Goal: Task Accomplishment & Management: Manage account settings

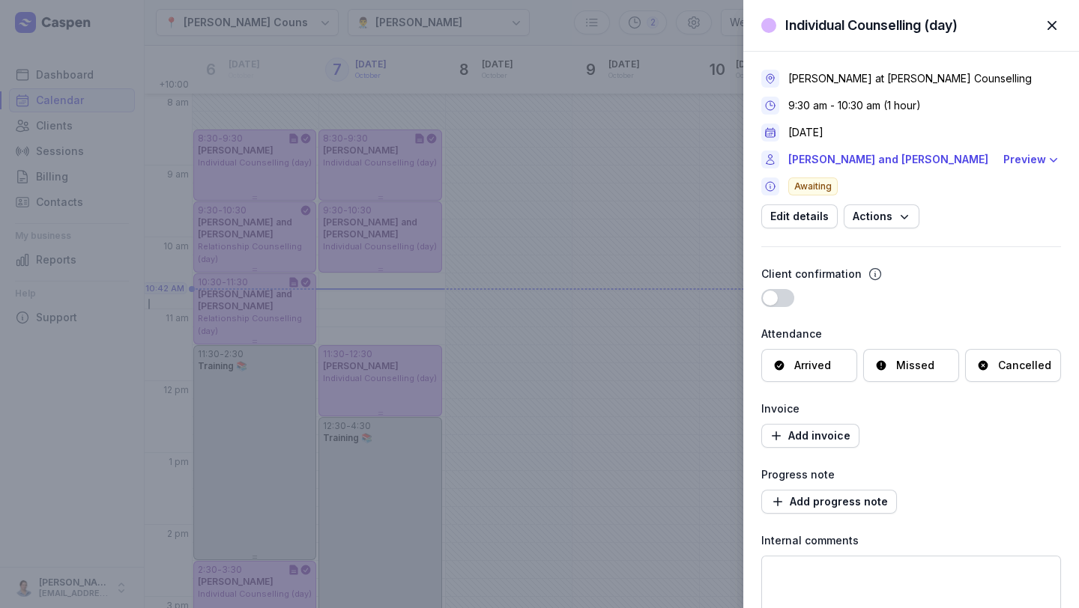
select select "week"
click at [816, 366] on div "Arrived" at bounding box center [812, 365] width 37 height 15
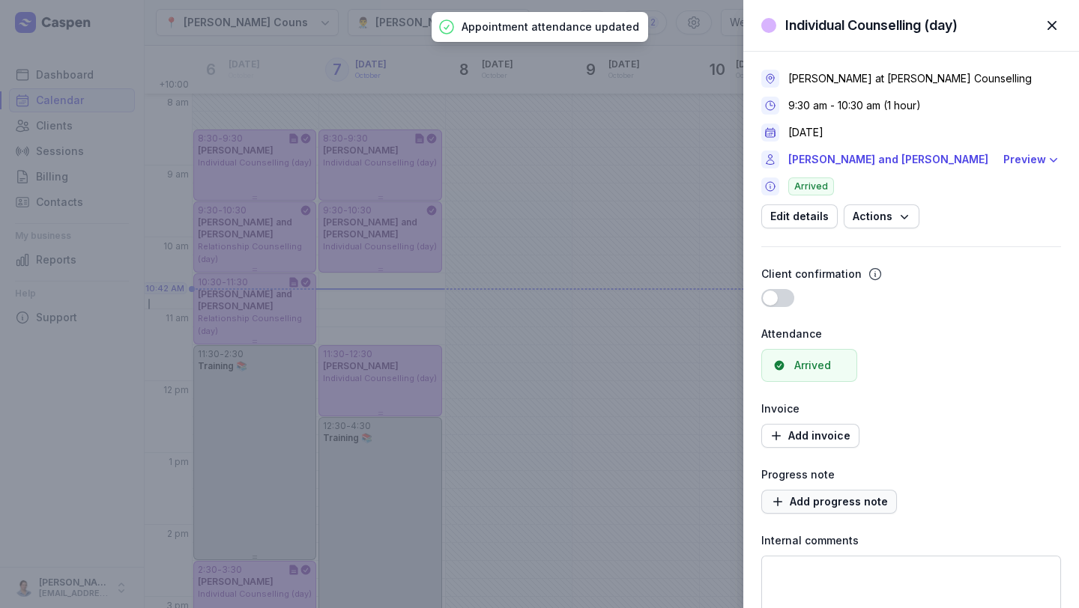
click at [825, 509] on span "Add progress note" at bounding box center [829, 502] width 118 height 18
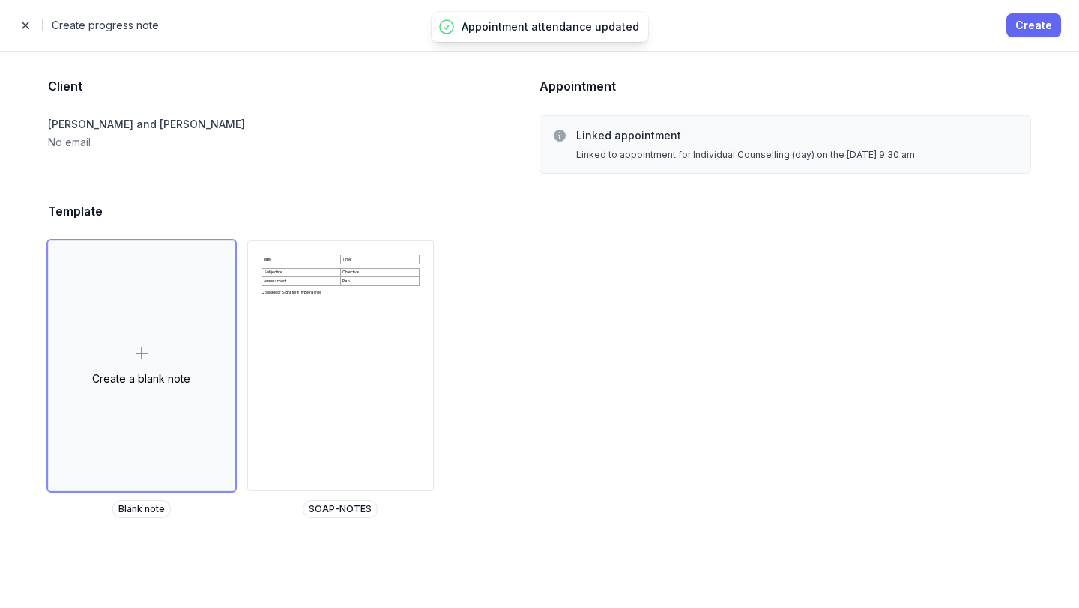
click at [1025, 18] on span "Create" at bounding box center [1033, 25] width 37 height 18
select select
select select "***"
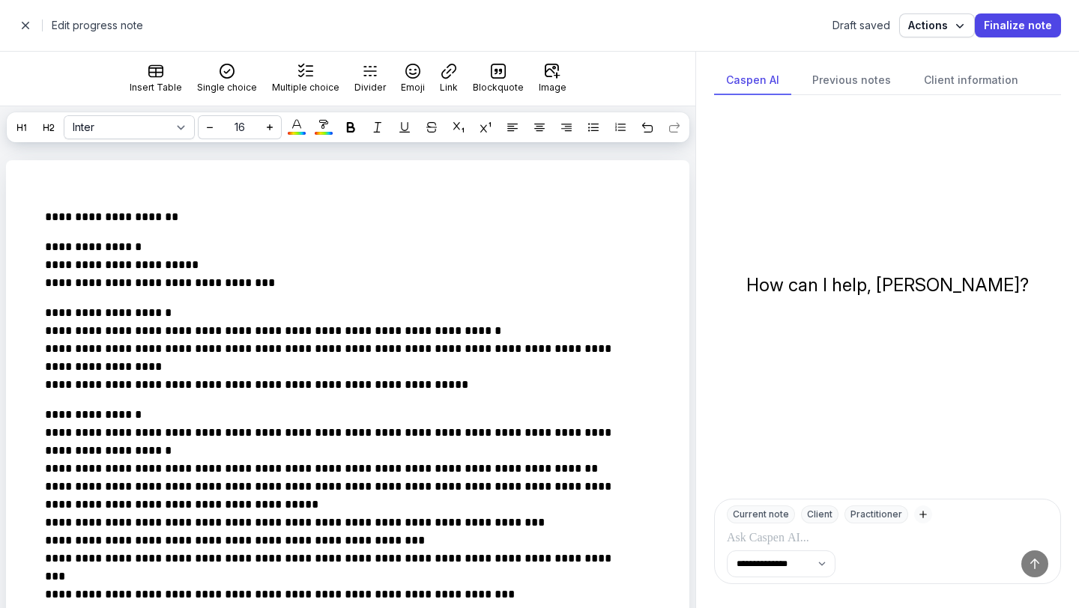
click at [20, 9] on div "Close panel Edit progress note Draft saved Actions Finalize note" at bounding box center [539, 25] width 1079 height 51
click at [21, 18] on span "button" at bounding box center [25, 25] width 30 height 30
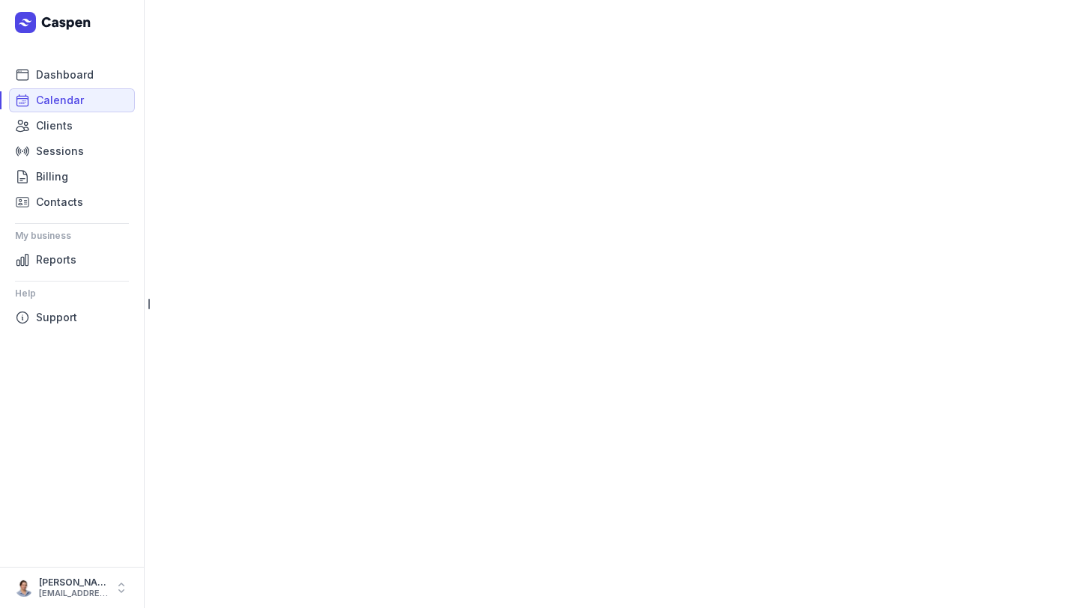
select select "week"
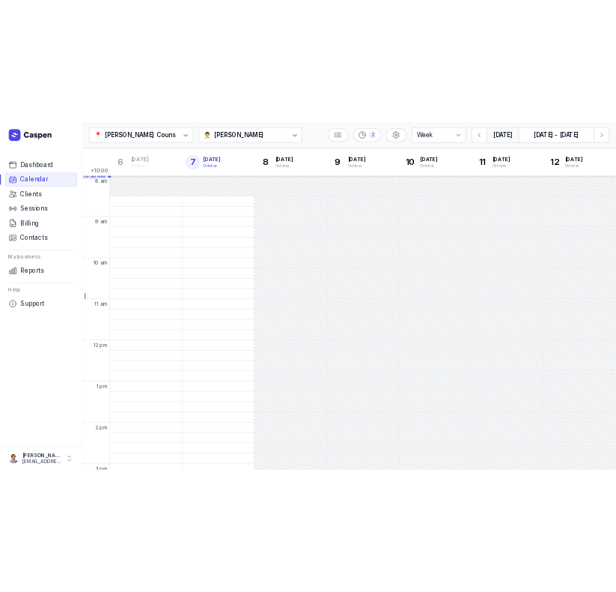
scroll to position [17, 0]
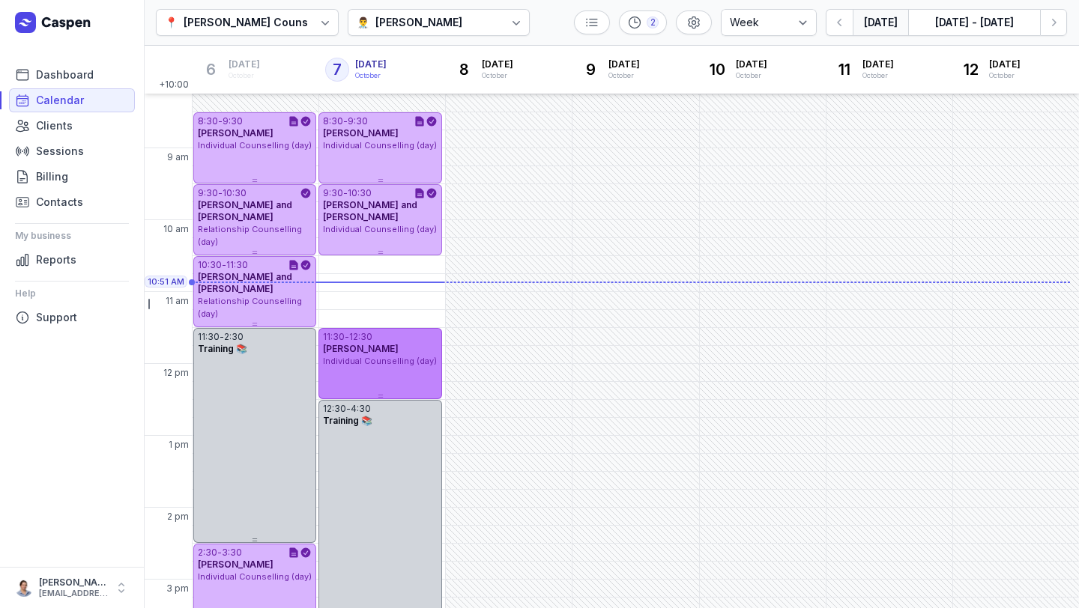
click at [379, 360] on span "Individual Counselling (day)" at bounding box center [380, 361] width 114 height 10
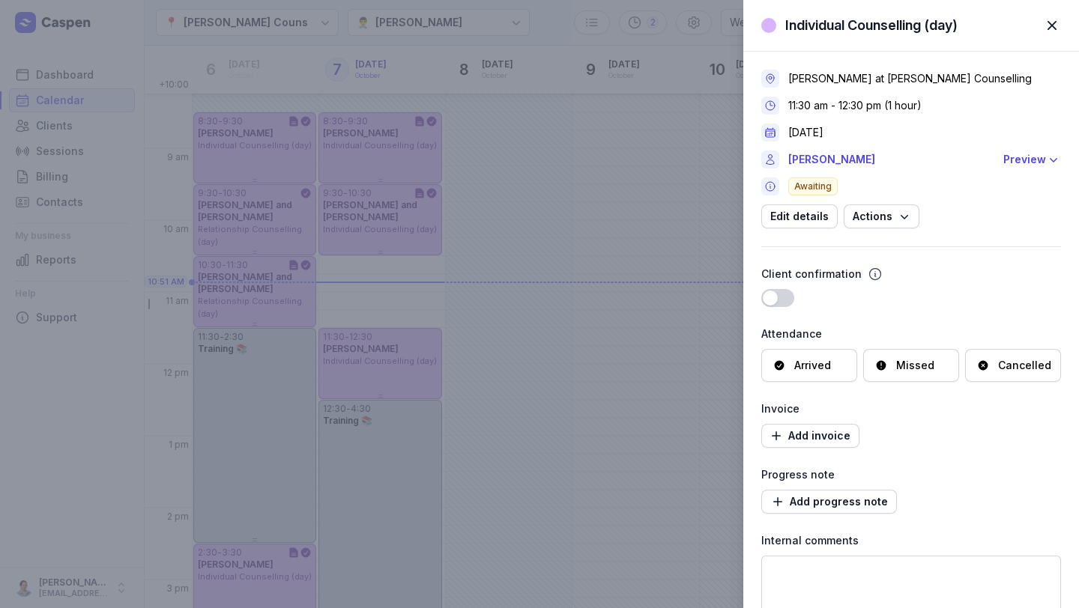
click at [1052, 20] on span "button" at bounding box center [1051, 25] width 33 height 33
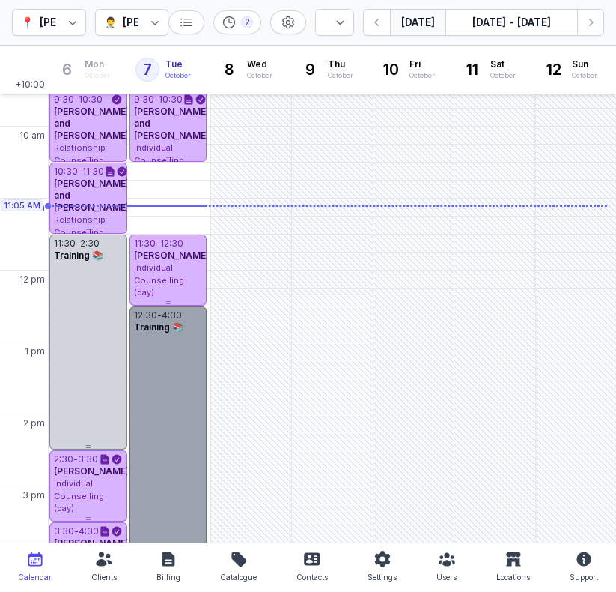
scroll to position [110, 0]
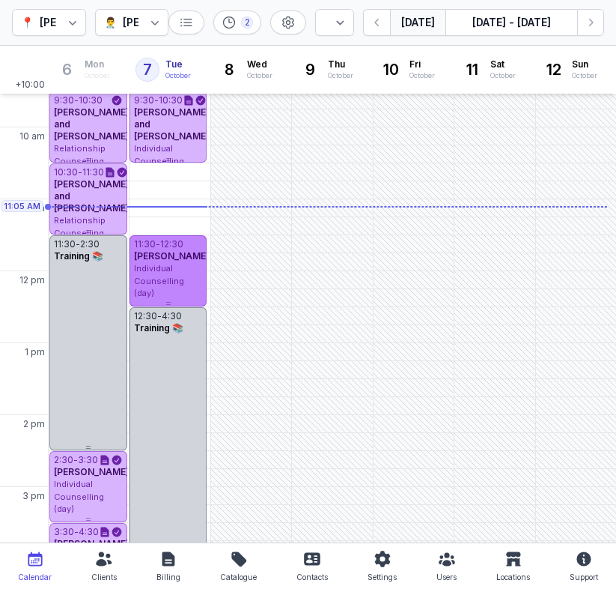
click at [175, 272] on div "Individual Counselling (day)" at bounding box center [168, 280] width 69 height 37
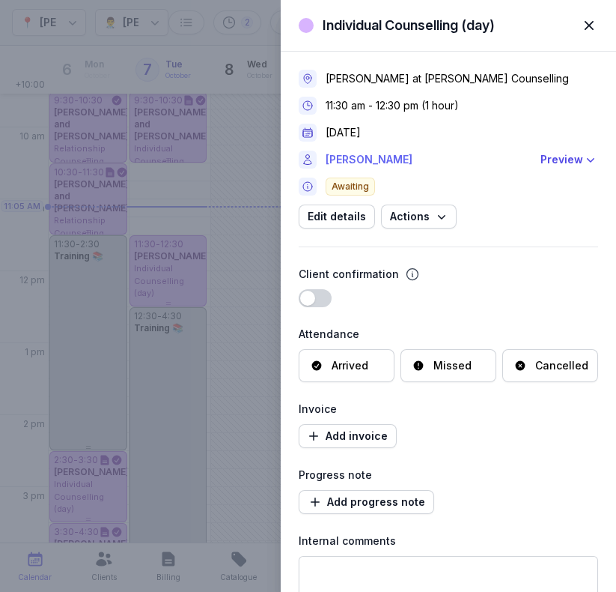
click at [360, 162] on link "[PERSON_NAME]" at bounding box center [429, 160] width 206 height 18
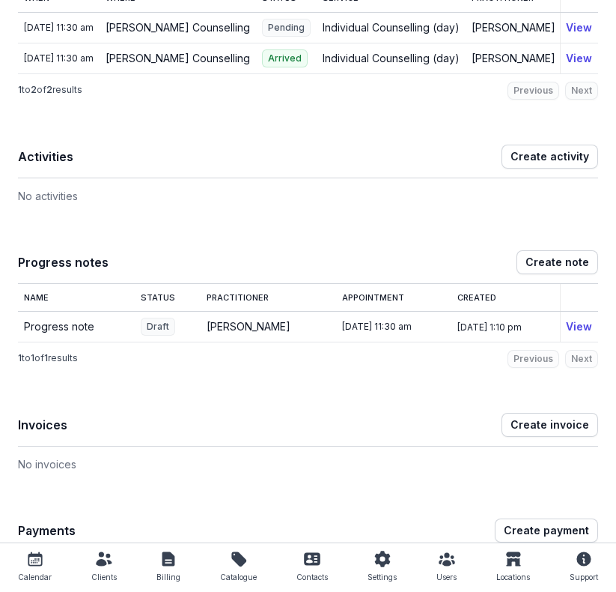
scroll to position [285, 0]
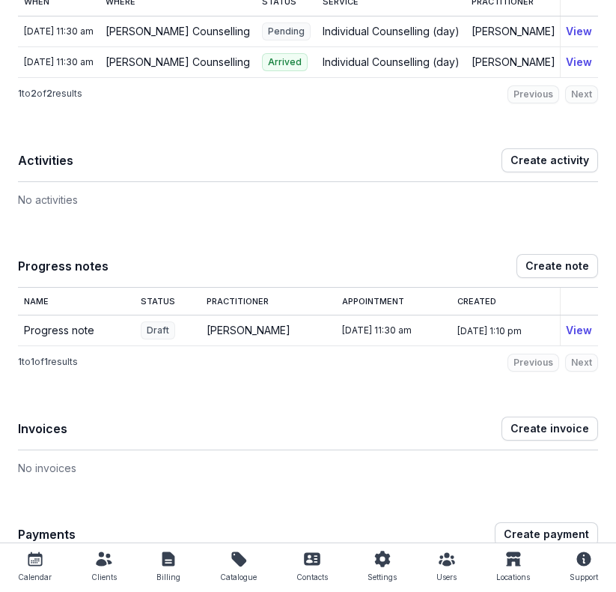
click at [573, 345] on td "View" at bounding box center [579, 330] width 38 height 31
click at [571, 336] on link "View" at bounding box center [579, 330] width 26 height 13
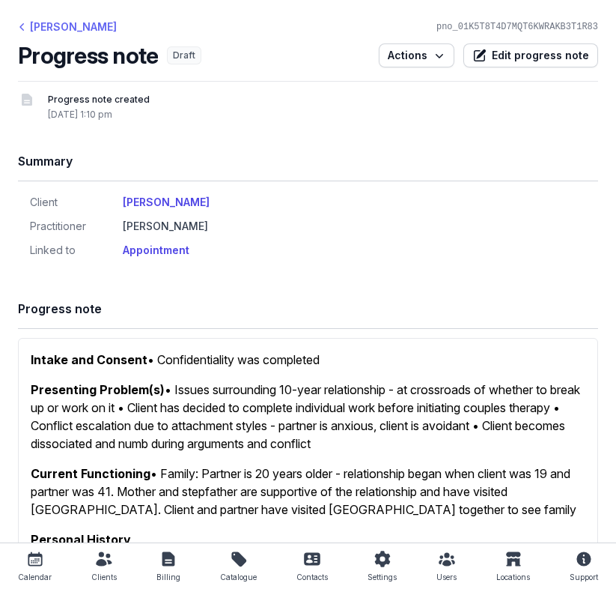
click at [64, 24] on div "[PERSON_NAME]" at bounding box center [67, 27] width 99 height 18
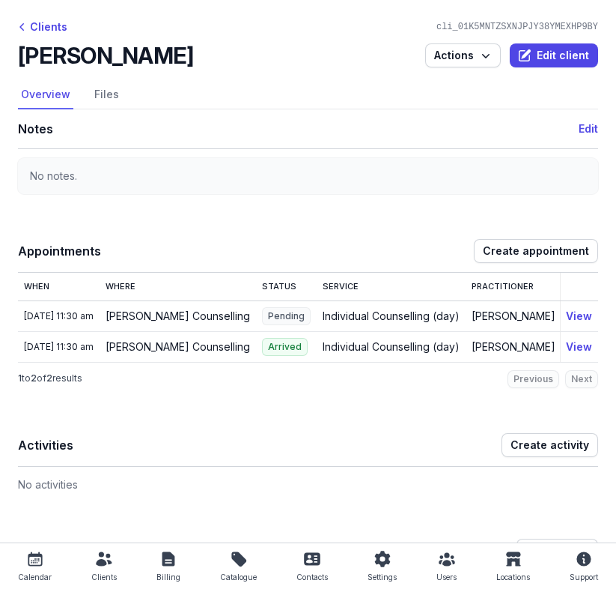
click at [64, 24] on div "Clients" at bounding box center [42, 27] width 49 height 18
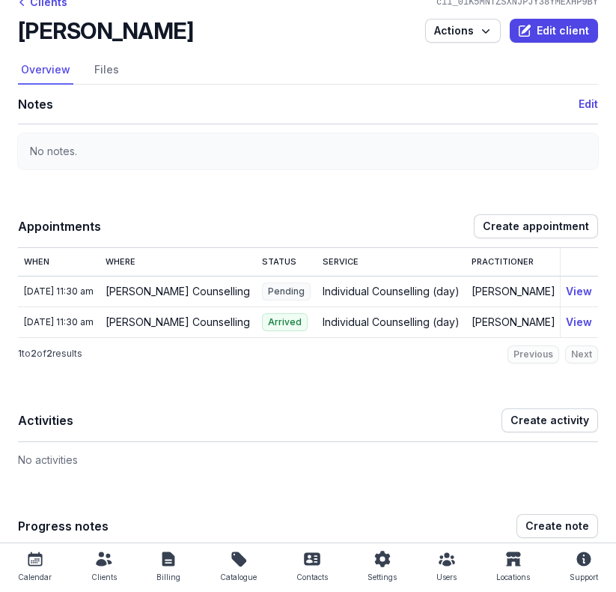
click at [41, 571] on div "Calendar" at bounding box center [35, 577] width 34 height 18
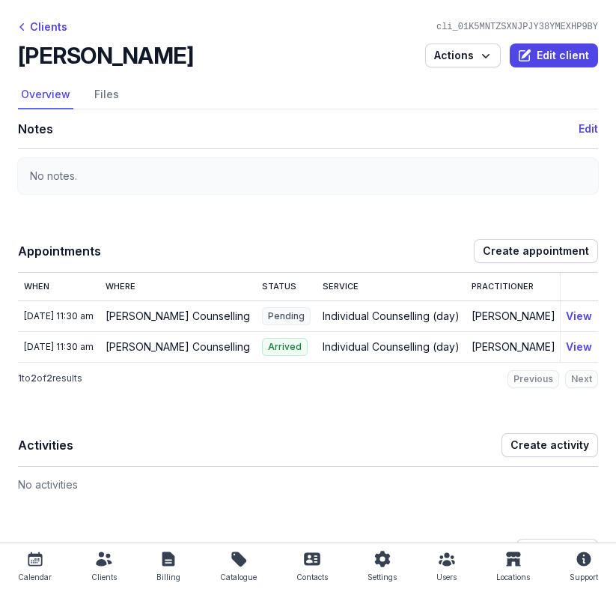
select select "week"
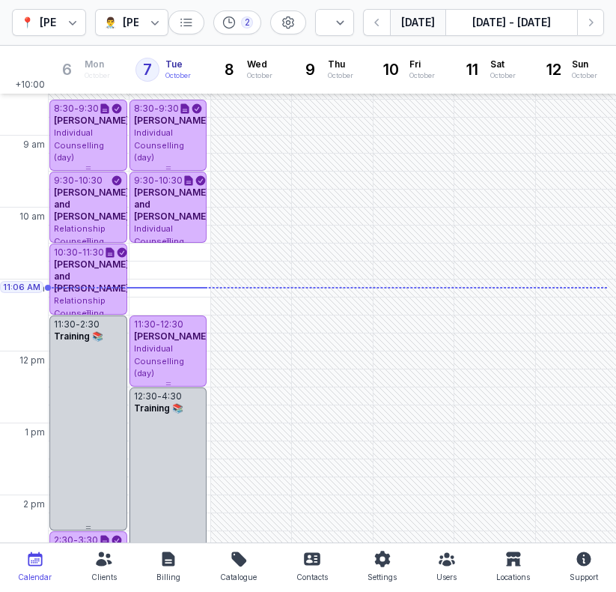
scroll to position [36, 0]
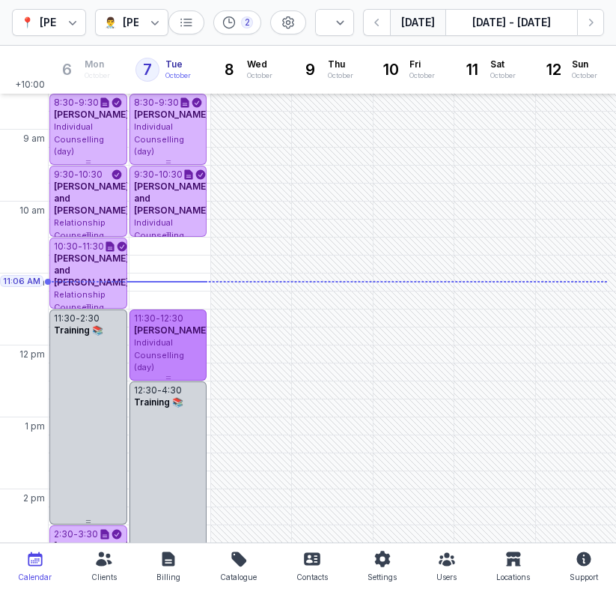
click at [184, 350] on span "Individual Counselling (day)" at bounding box center [159, 354] width 50 height 35
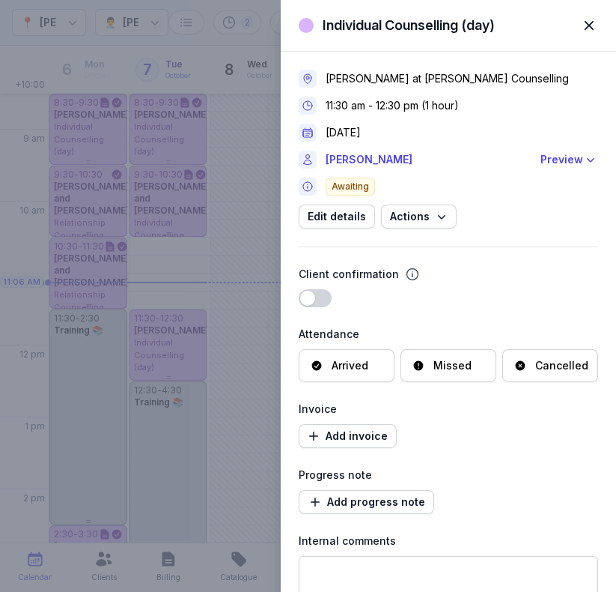
click at [583, 25] on span "button" at bounding box center [589, 25] width 33 height 33
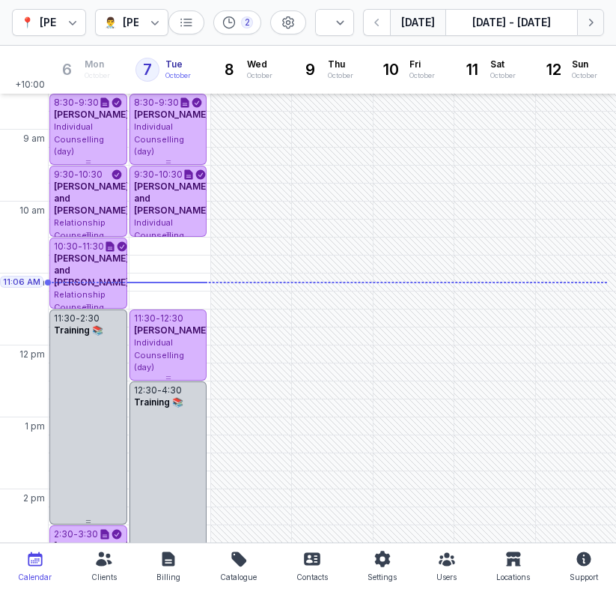
click at [588, 33] on button "Next week" at bounding box center [590, 22] width 27 height 27
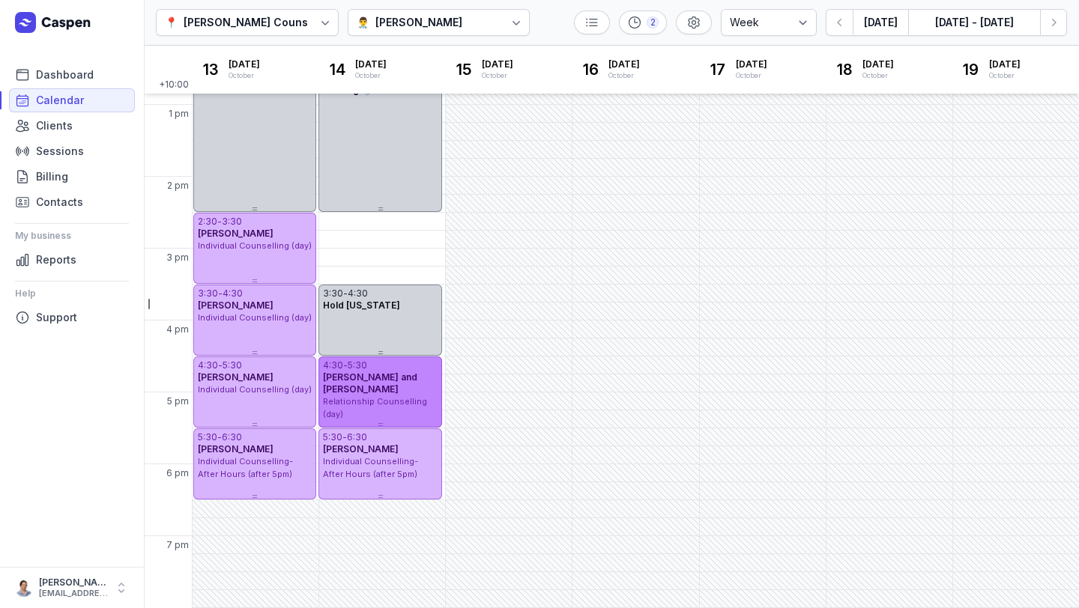
scroll to position [346, 0]
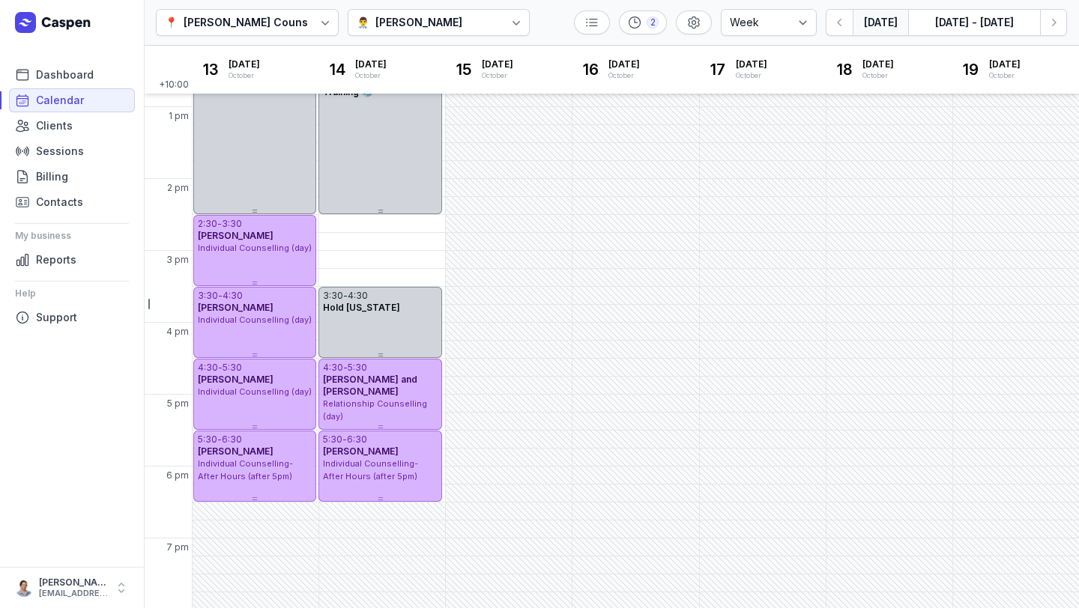
click at [873, 26] on button "[DATE]" at bounding box center [879, 22] width 55 height 27
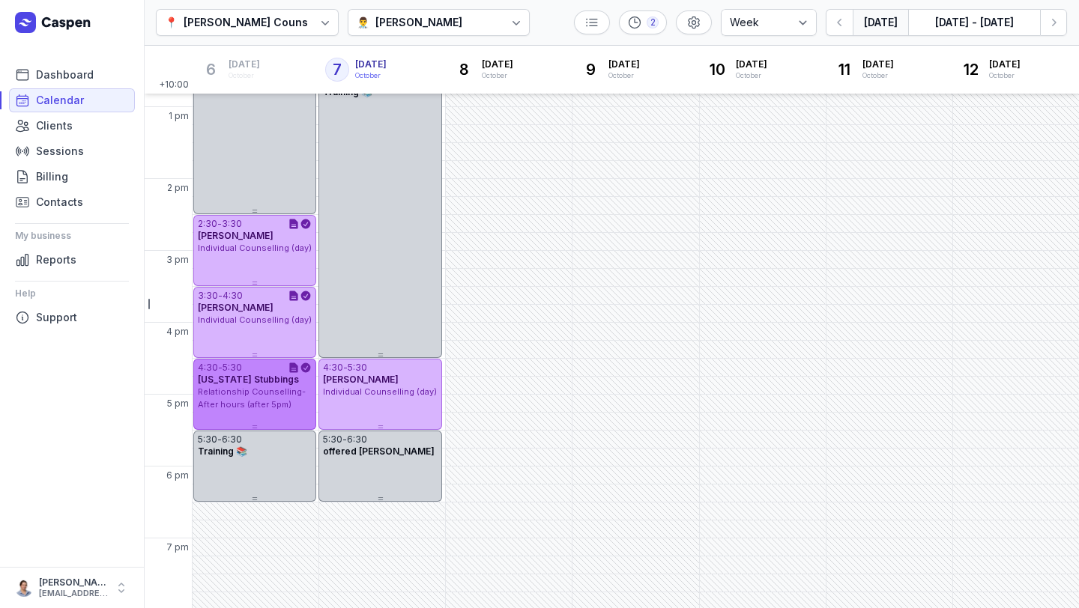
click at [261, 403] on span "Relationship Counselling- After hours (after 5pm)" at bounding box center [252, 397] width 108 height 23
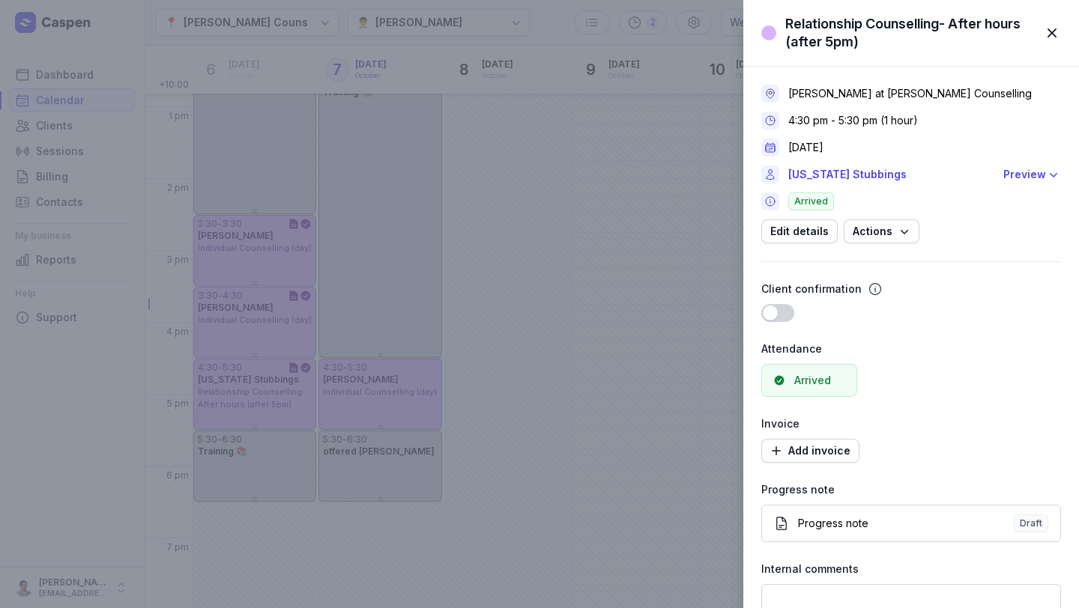
click at [1049, 30] on span "button" at bounding box center [1051, 32] width 33 height 33
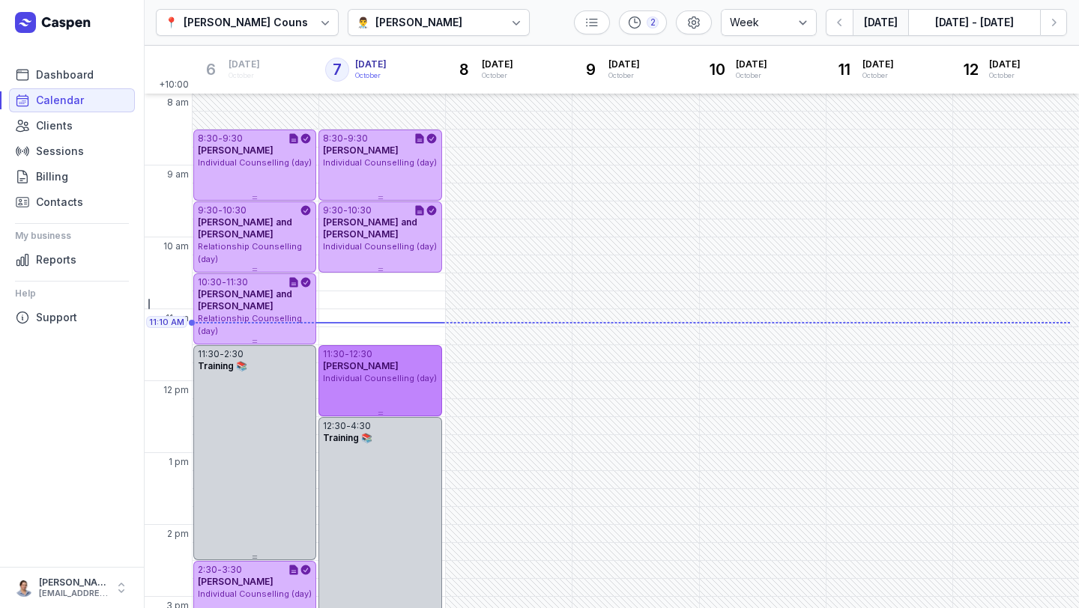
click at [374, 386] on div "11:30 - 12:30 [PERSON_NAME] Individual Counselling (day)" at bounding box center [379, 380] width 123 height 71
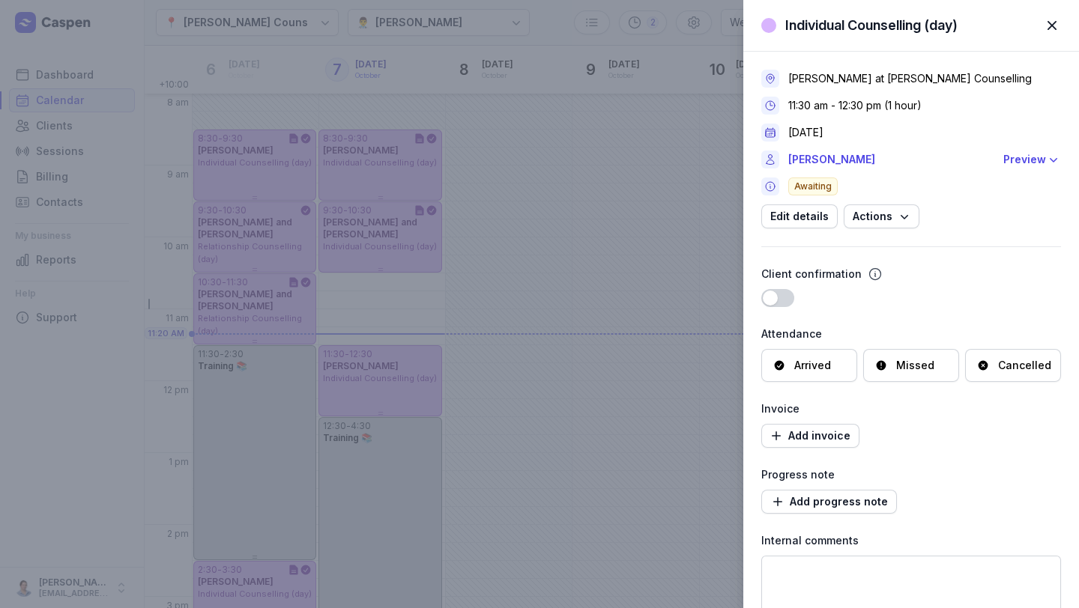
click at [1057, 28] on span "button" at bounding box center [1051, 25] width 33 height 33
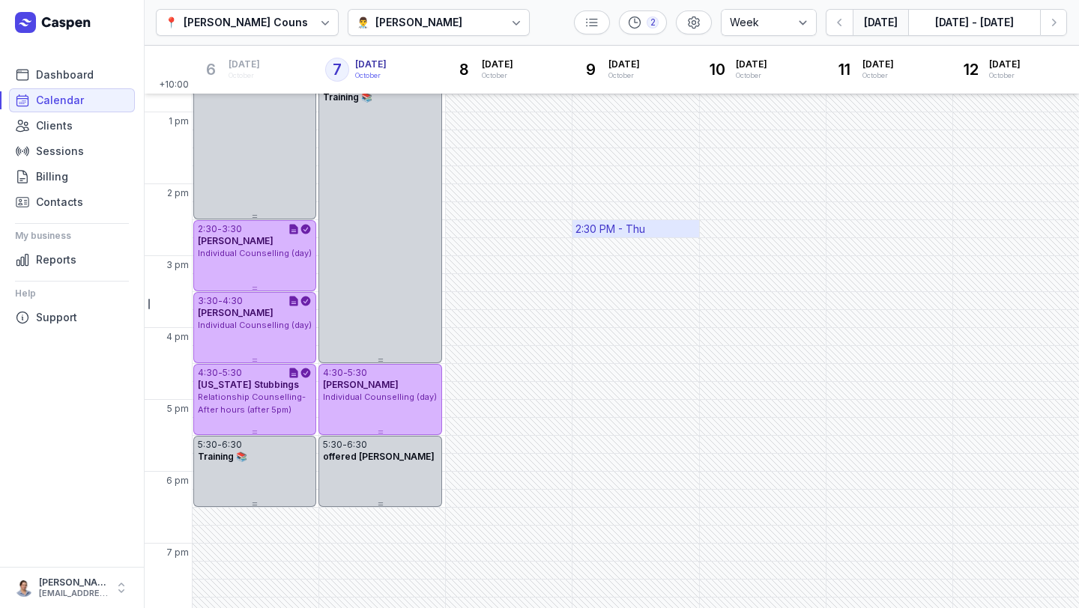
scroll to position [339, 0]
click at [1063, 14] on button "Next week" at bounding box center [1053, 22] width 27 height 27
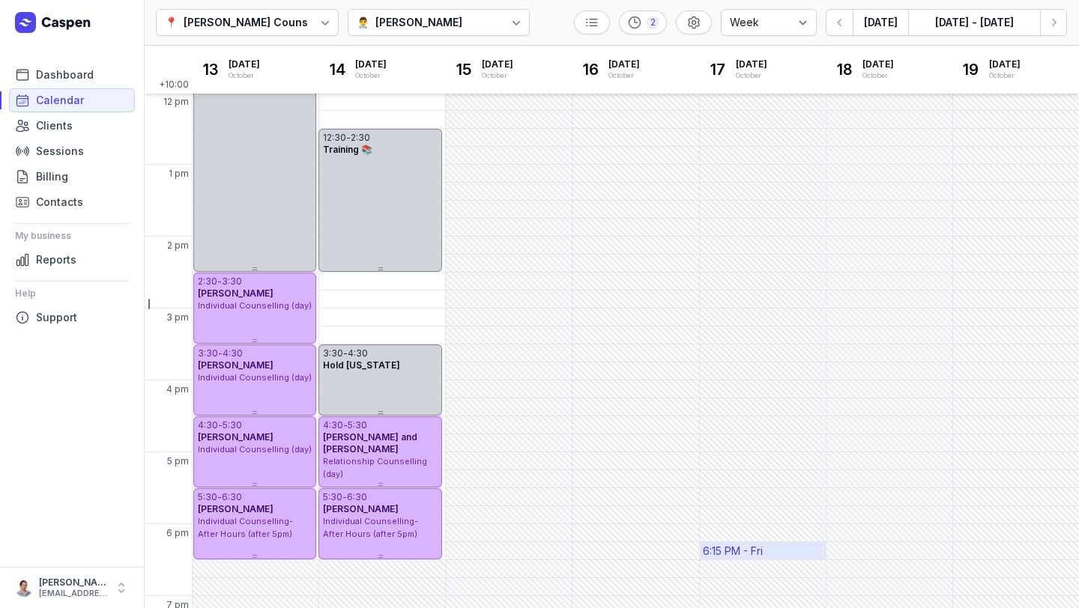
scroll to position [288, 0]
click at [885, 31] on button "[DATE]" at bounding box center [879, 22] width 55 height 27
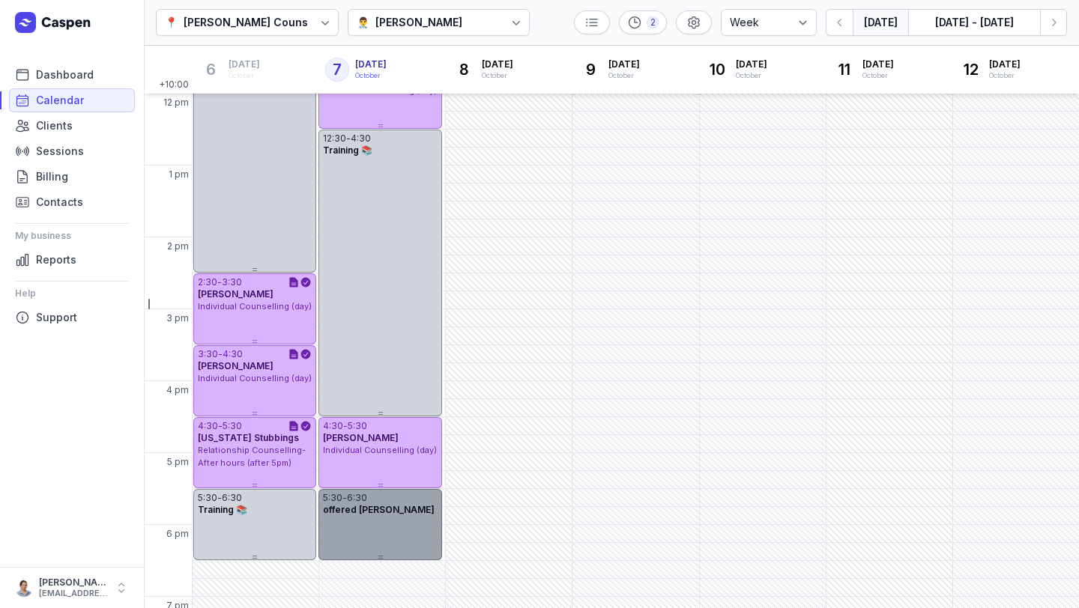
click at [346, 536] on div "5:30 - 6:30 offered [PERSON_NAME]" at bounding box center [379, 524] width 123 height 71
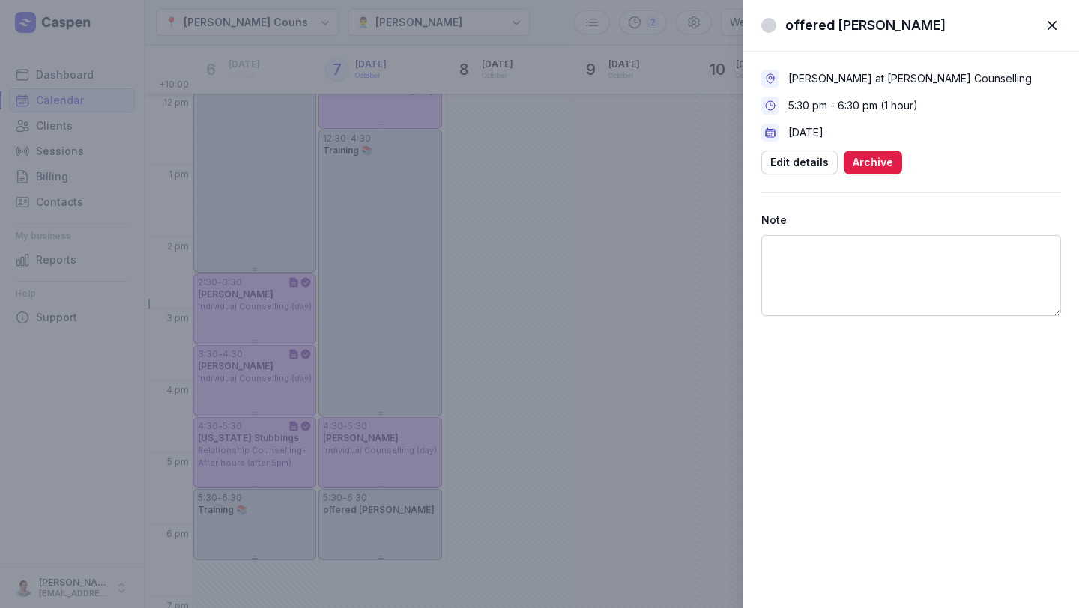
click at [1053, 20] on span "button" at bounding box center [1051, 25] width 33 height 33
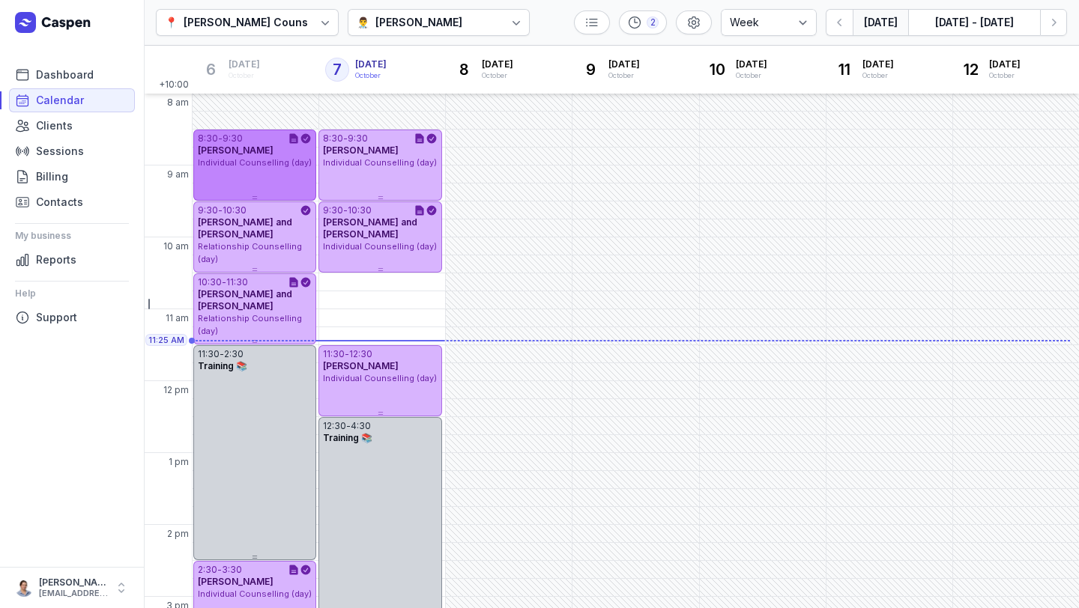
click at [264, 181] on div "8:30 - 9:30 [PERSON_NAME] Individual Counselling (day)" at bounding box center [254, 165] width 123 height 71
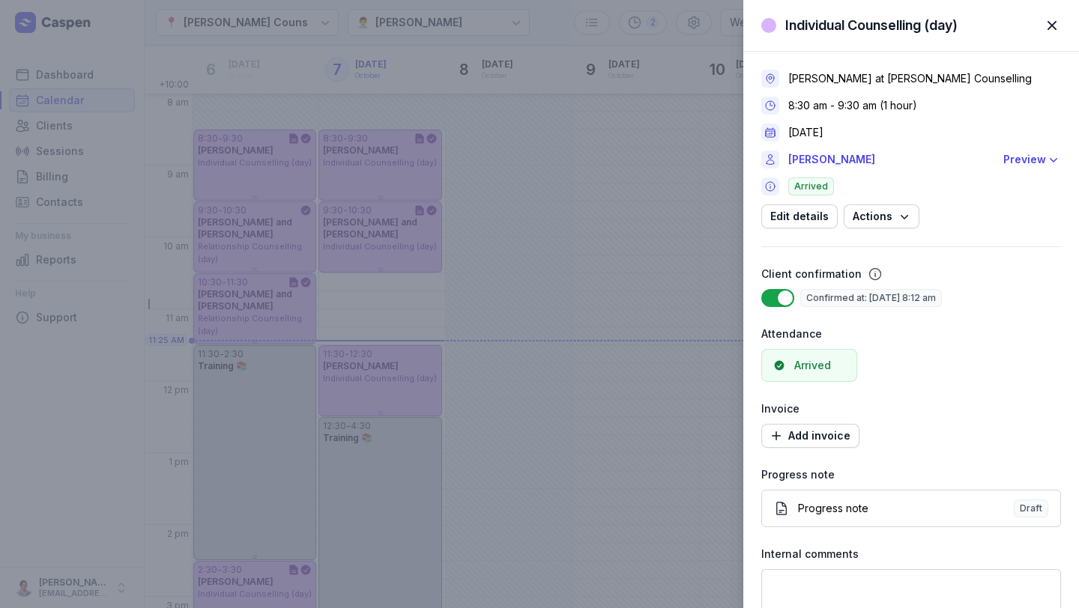
click at [1051, 25] on span "button" at bounding box center [1051, 25] width 33 height 33
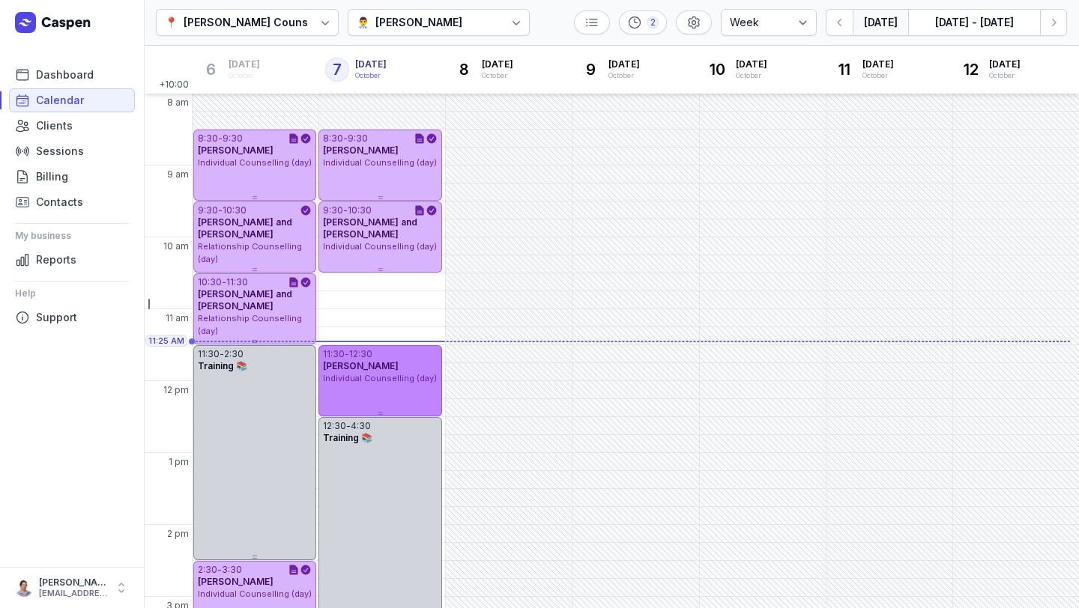
click at [386, 373] on span "Individual Counselling (day)" at bounding box center [380, 378] width 114 height 10
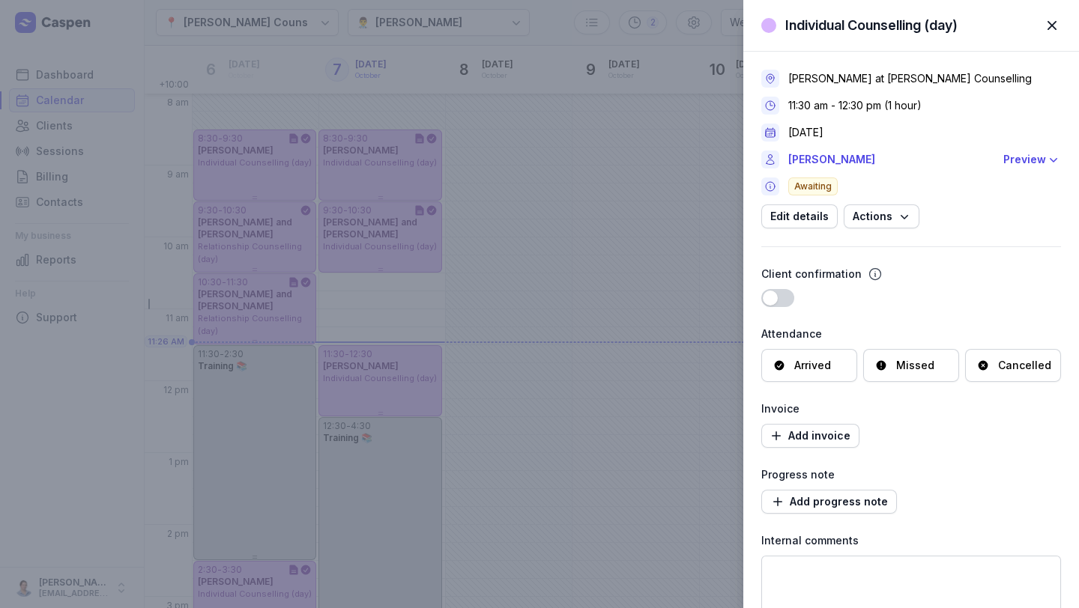
click at [1046, 22] on span "button" at bounding box center [1051, 25] width 33 height 33
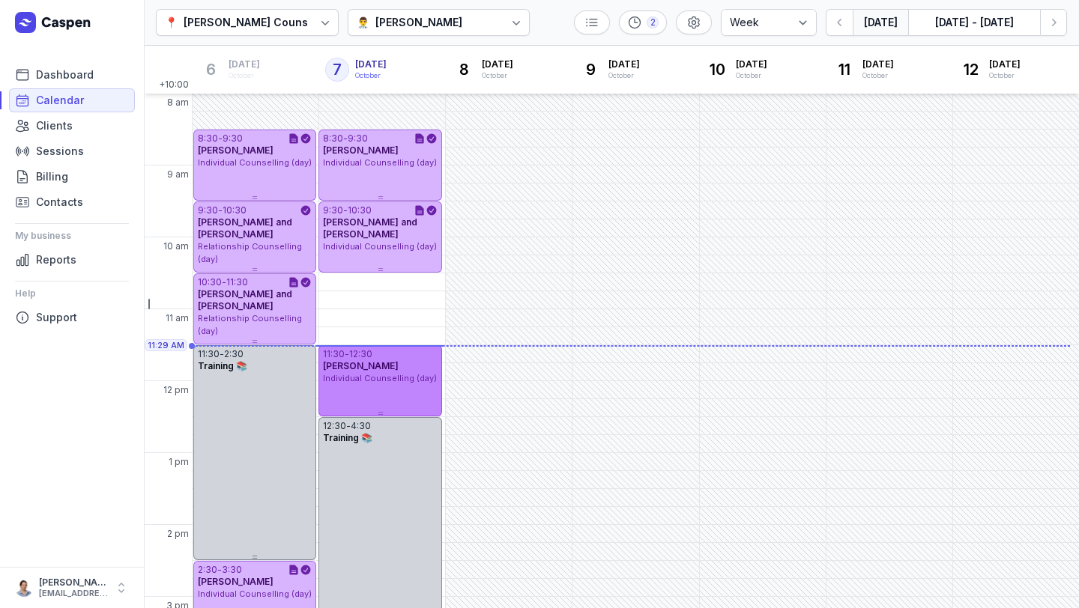
click at [408, 403] on div "11:30 - 12:30 [PERSON_NAME] Individual Counselling (day)" at bounding box center [379, 380] width 123 height 71
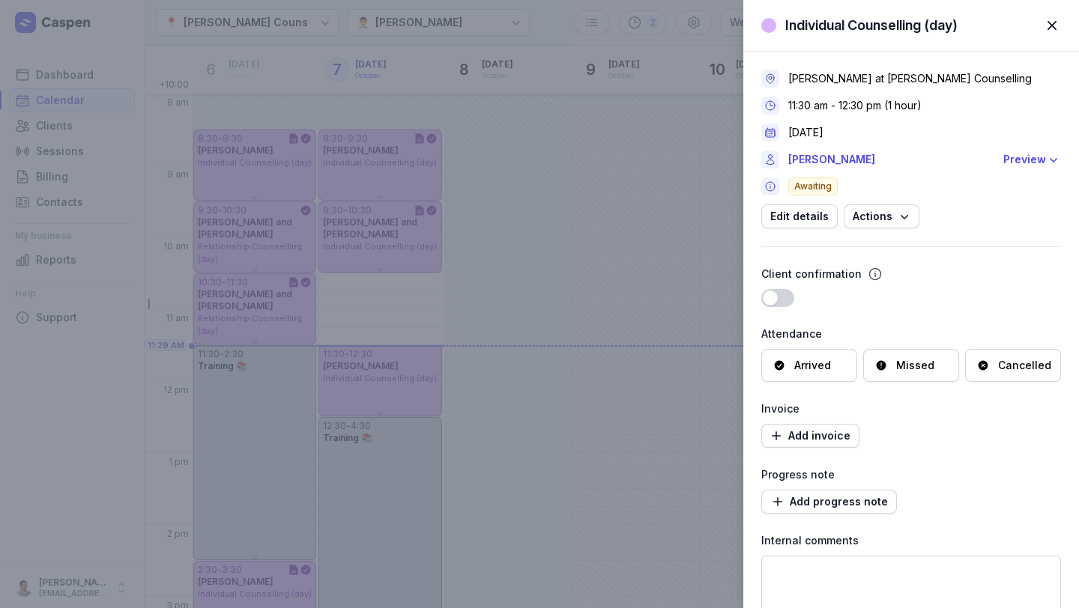
click at [1053, 29] on span "button" at bounding box center [1051, 25] width 33 height 33
